Goal: Task Accomplishment & Management: Manage account settings

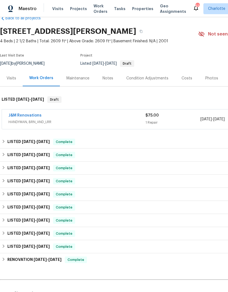
scroll to position [13, 0]
click at [69, 120] on span "HANDYMAN, BRN_AND_LRR" at bounding box center [76, 121] width 137 height 5
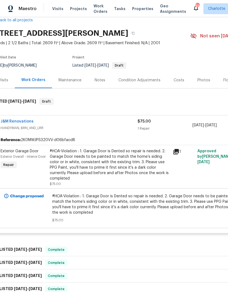
scroll to position [7, 1]
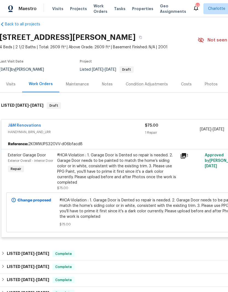
click at [143, 173] on div "#HOA-Violation : 1. Garage Door is Dented so repair is needed. 2. Garage Door n…" at bounding box center [117, 169] width 120 height 33
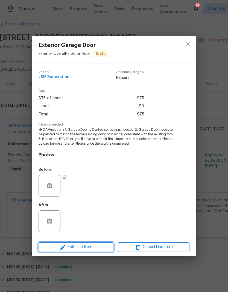
click at [108, 247] on span "Edit Line Item" at bounding box center [76, 247] width 72 height 7
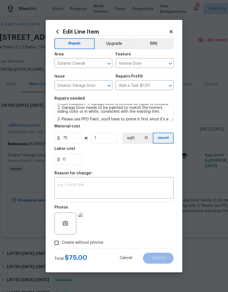
scroll to position [4, 0]
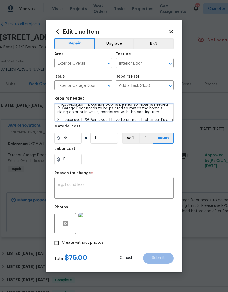
click at [88, 110] on textarea "#HOA-Violation : 1. Garage Door is Dented so repair is needed. 2. Garage Door n…" at bounding box center [113, 112] width 119 height 17
click at [86, 114] on textarea "#HOA-Violation : 1. Garage Door is Dented so repair is needed. 2. Garage Door n…" at bounding box center [113, 112] width 119 height 17
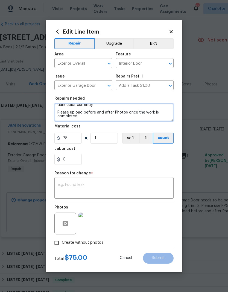
scroll to position [23, 0]
type textarea "#HOA-Violation : 1. Garage Door is Dented so repair is needed. 2. Garage Door n…"
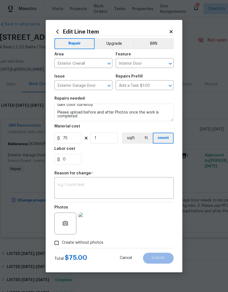
click at [161, 168] on section "Repairs needed #HOA-Violation : 1. Garage Door is Dented so repair is needed. 2…" at bounding box center [113, 130] width 119 height 75
click at [152, 193] on textarea at bounding box center [114, 188] width 112 height 11
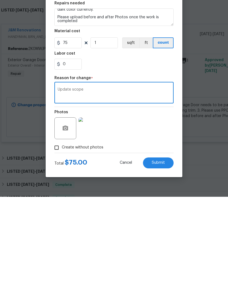
type textarea "Update scope"
click at [163, 256] on span "Submit" at bounding box center [157, 258] width 13 height 4
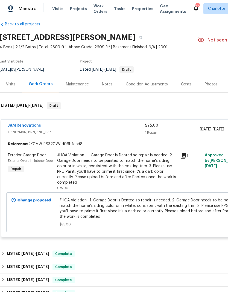
click at [134, 153] on div "#HOA-Violation : 1. Garage Door is Dented so repair is needed. 2. Garage Door n…" at bounding box center [117, 169] width 120 height 33
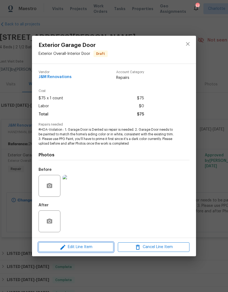
click at [100, 248] on span "Edit Line Item" at bounding box center [76, 247] width 72 height 7
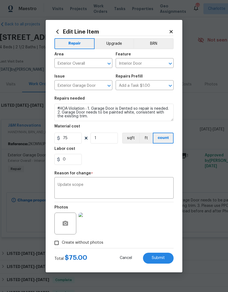
click at [116, 188] on textarea "Update scope" at bounding box center [114, 188] width 112 height 11
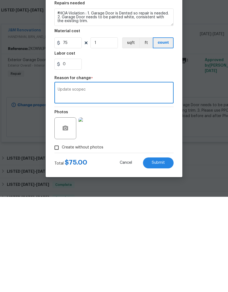
type textarea "Update scope"
click at [67, 133] on input "75" at bounding box center [67, 138] width 27 height 11
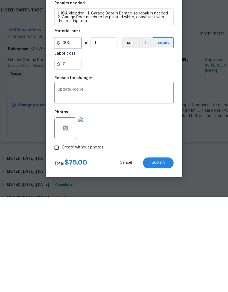
type input "300"
click at [151, 202] on div "Photos" at bounding box center [113, 219] width 119 height 35
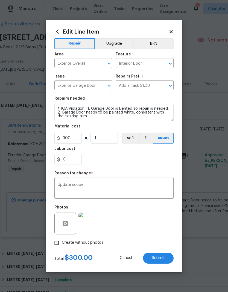
click at [160, 258] on span "Submit" at bounding box center [157, 258] width 13 height 4
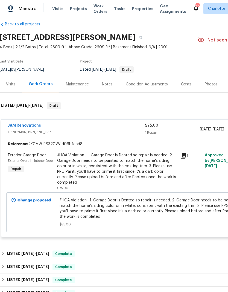
click at [34, 124] on link "J&M Renovations" at bounding box center [24, 126] width 33 height 4
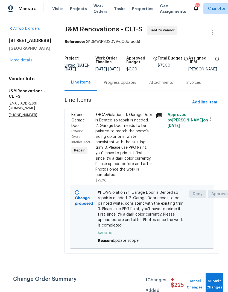
click at [126, 85] on div "Progress Updates" at bounding box center [120, 82] width 32 height 5
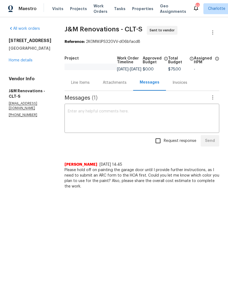
click at [80, 85] on div "Line Items" at bounding box center [80, 82] width 19 height 5
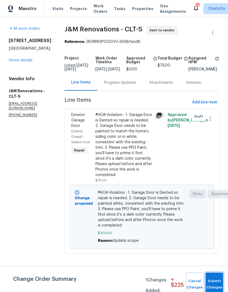
click at [212, 279] on button "Submit Changes" at bounding box center [213, 284] width 17 height 23
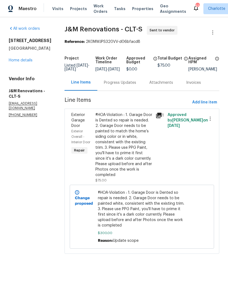
click at [20, 62] on link "Home details" at bounding box center [21, 60] width 24 height 4
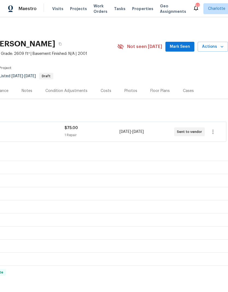
scroll to position [0, 81]
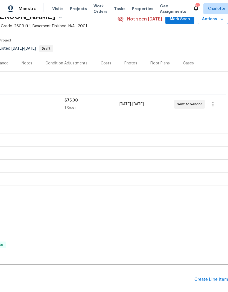
scroll to position [28, 81]
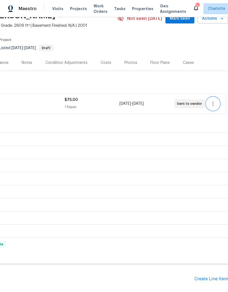
click at [215, 105] on icon "button" at bounding box center [212, 103] width 7 height 7
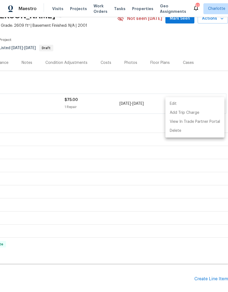
click at [185, 177] on div at bounding box center [114, 146] width 228 height 292
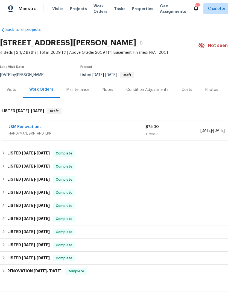
scroll to position [1, 0]
click at [26, 131] on span "HANDYMAN, BRN_AND_LRR" at bounding box center [76, 133] width 137 height 5
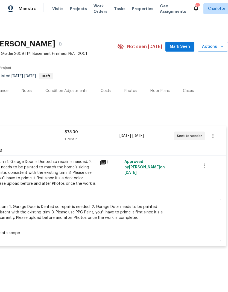
scroll to position [0, 81]
click at [212, 133] on icon "button" at bounding box center [212, 136] width 7 height 7
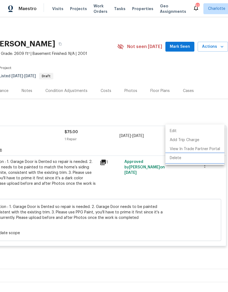
click at [196, 160] on li "Delete" at bounding box center [194, 158] width 59 height 9
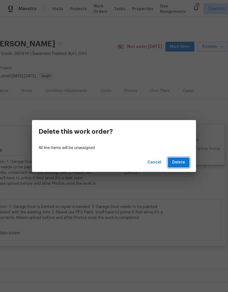
click at [179, 163] on span "Delete" at bounding box center [178, 162] width 13 height 7
